Goal: Task Accomplishment & Management: Manage account settings

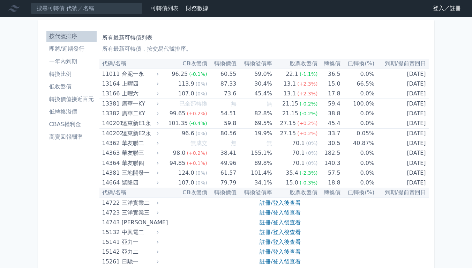
click at [447, 10] on link "登入／註冊" at bounding box center [447, 8] width 39 height 11
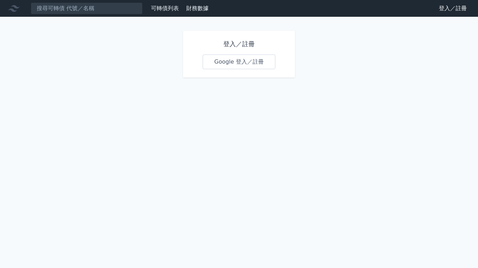
click at [251, 64] on link "Google 登入／註冊" at bounding box center [239, 61] width 73 height 15
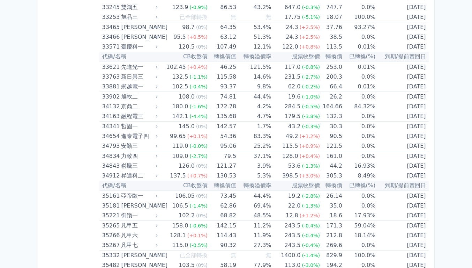
scroll to position [1388, 0]
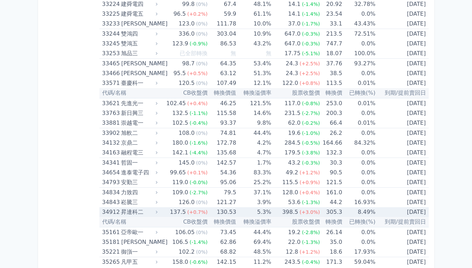
click at [137, 212] on div "昇達科二" at bounding box center [138, 212] width 35 height 10
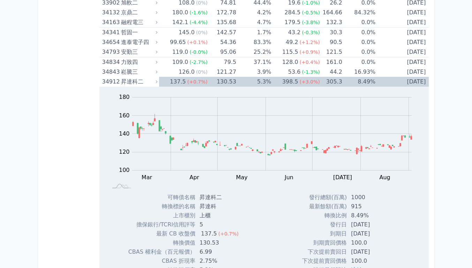
scroll to position [1515, 0]
